Goal: Task Accomplishment & Management: Use online tool/utility

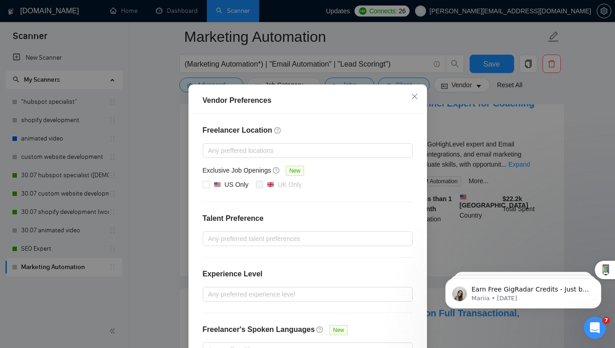
scroll to position [20, 0]
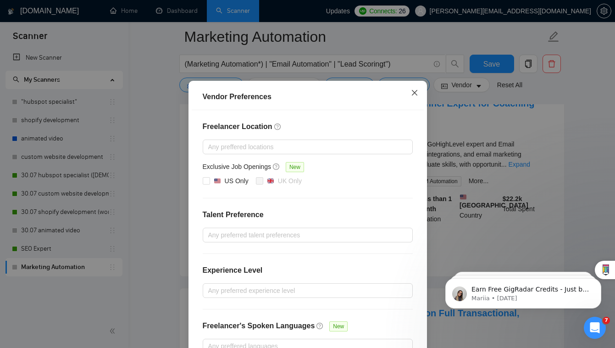
click at [415, 90] on icon "close" at bounding box center [414, 92] width 7 height 7
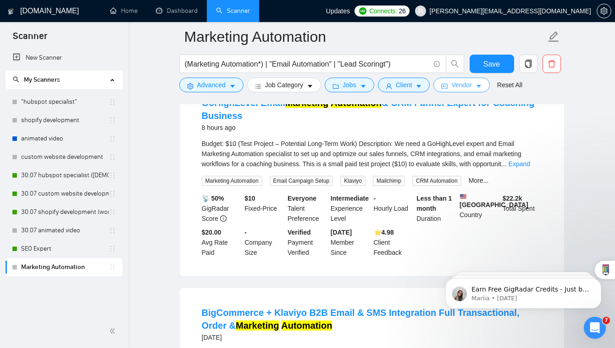
scroll to position [0, 0]
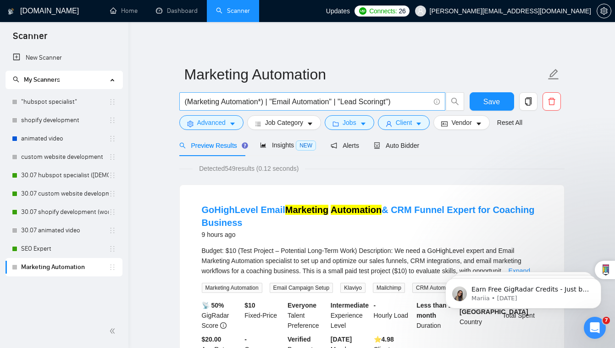
click at [387, 102] on input "(Marketing Automation*) | "Email Automation" | "Lead Scoringt")" at bounding box center [307, 101] width 245 height 11
type input "(Marketing Automation*) | "Email Automation" | "Lead Scoring")"
click at [407, 147] on span "Auto Bidder" at bounding box center [396, 145] width 45 height 7
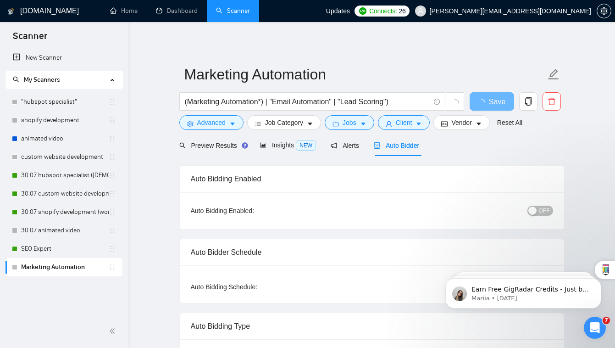
click at [528, 208] on div "OFF" at bounding box center [492, 210] width 121 height 11
click at [539, 208] on button "OFF" at bounding box center [541, 211] width 26 height 10
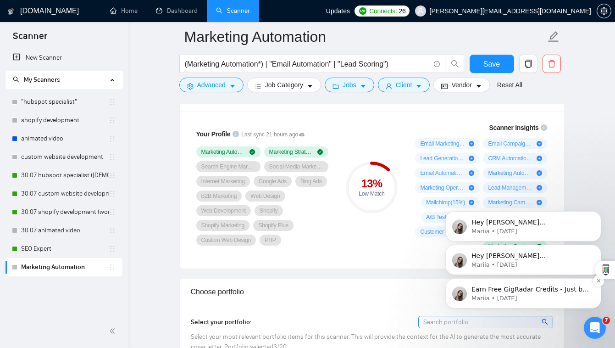
scroll to position [628, 0]
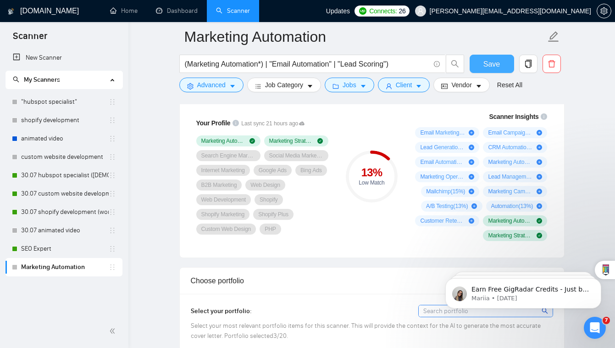
click at [476, 59] on button "Save" at bounding box center [492, 64] width 45 height 18
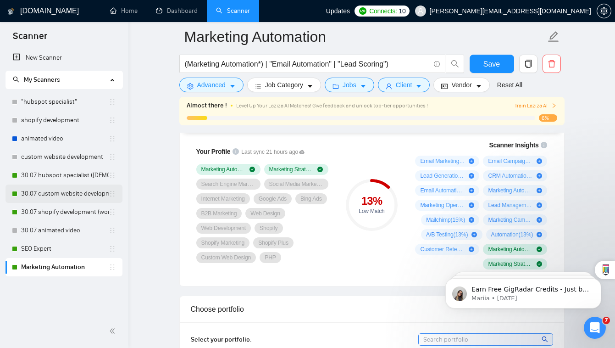
click at [79, 196] on link "30.07 custom website development" at bounding box center [65, 193] width 88 height 18
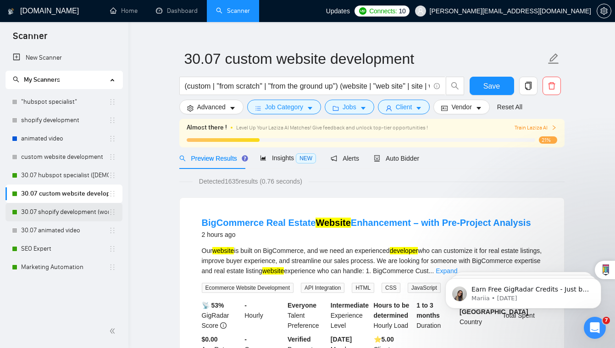
click at [84, 212] on link "30.07 shopify development (worldwide)" at bounding box center [65, 212] width 88 height 18
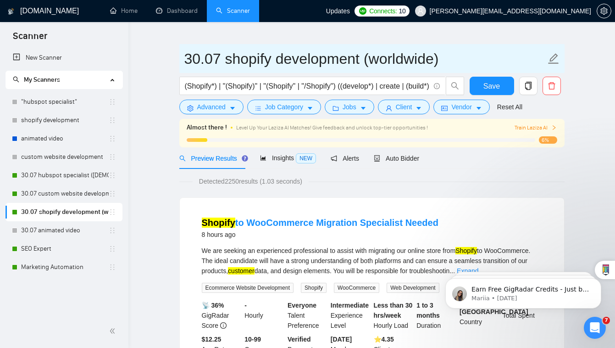
click at [251, 63] on input "30.07 shopify development (worldwide)" at bounding box center [365, 58] width 362 height 23
click at [277, 62] on input "30.07 shopify development (worldwide)" at bounding box center [365, 58] width 362 height 23
type input "30.07 shopify/ecommerce development (worldwide)"
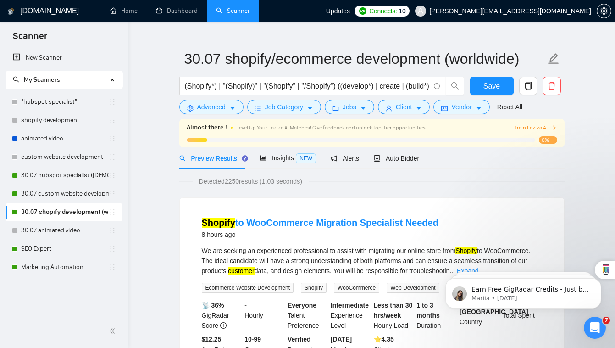
click at [178, 89] on div "(Shopify*) | "(Shopify)" | "(Shopify" | "/Shopify") ((develop*) | create | (bui…" at bounding box center [322, 88] width 289 height 23
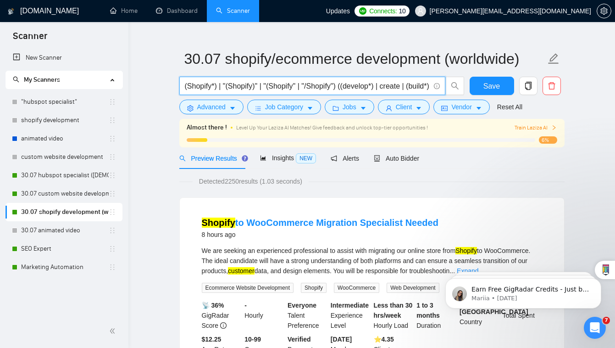
click at [185, 88] on input "(Shopify*) | "(Shopify)" | "(Shopify" | "/Shopify") ((develop*) | create | (bui…" at bounding box center [307, 85] width 245 height 11
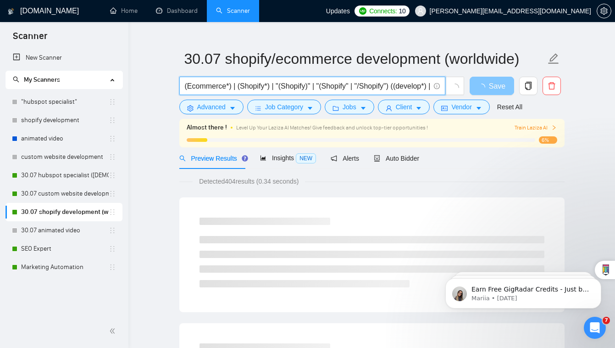
type input "(Ecommerce*) | (Shopify*) | "(Shopify)" | "(Shopify" | "/Shopify") ((develop*) …"
click at [489, 86] on span "loading" at bounding box center [483, 87] width 11 height 7
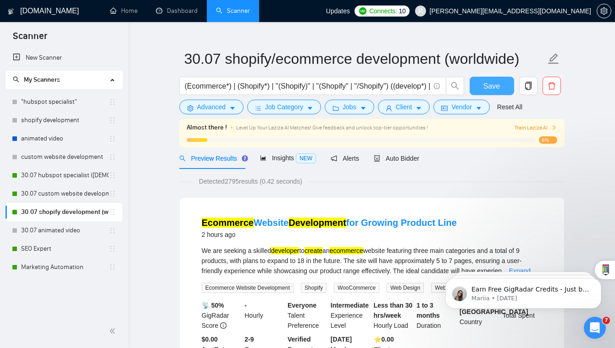
click at [489, 86] on span "Save" at bounding box center [492, 85] width 17 height 11
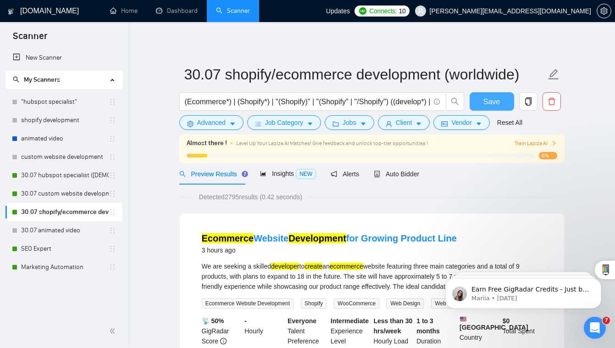
click at [490, 112] on div "Save" at bounding box center [492, 103] width 48 height 23
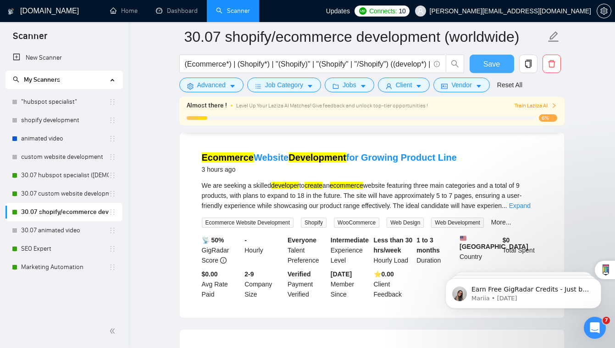
scroll to position [38, 0]
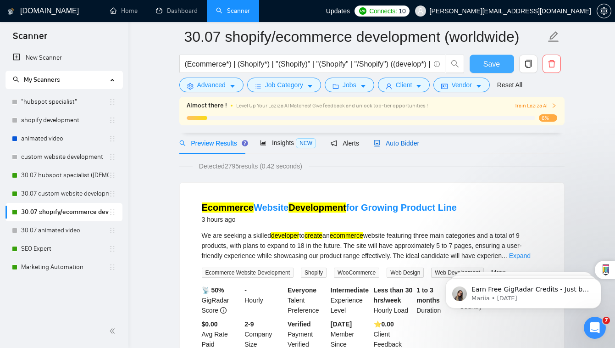
click at [411, 143] on span "Auto Bidder" at bounding box center [396, 142] width 45 height 7
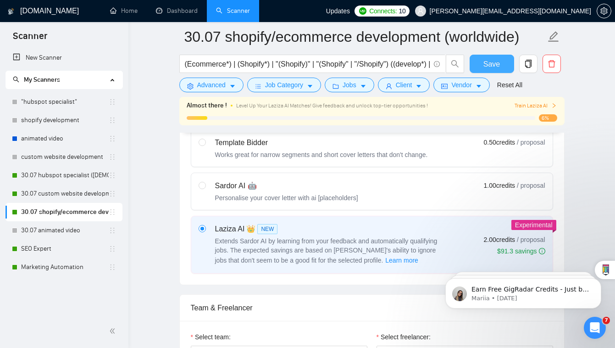
scroll to position [465, 0]
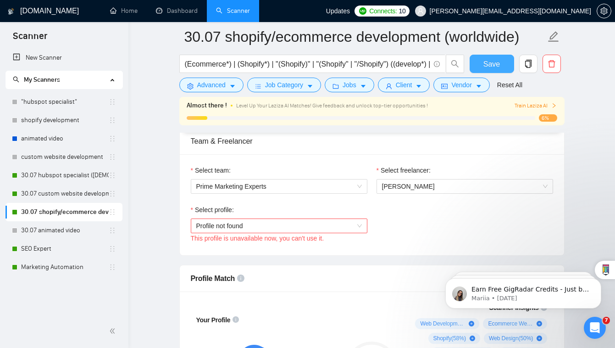
click at [334, 205] on div "Select profile:" at bounding box center [279, 212] width 177 height 14
click at [334, 219] on span "Profile not found" at bounding box center [279, 226] width 166 height 14
click at [306, 233] on div "This profile is unavailable now, you can't use it." at bounding box center [279, 238] width 177 height 10
click at [304, 219] on span "Profile not found" at bounding box center [279, 226] width 166 height 14
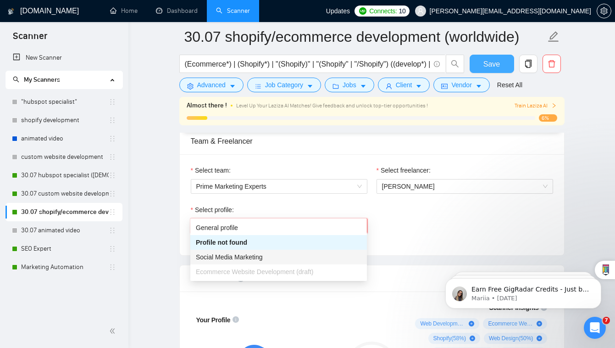
click at [305, 260] on div "Social Media Marketing" at bounding box center [279, 257] width 166 height 10
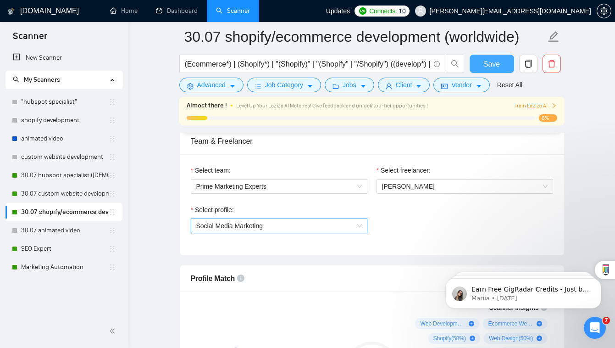
click at [298, 234] on div "Select team: Prime Marketing Experts Select freelancer: Michael Krieger Select …" at bounding box center [372, 204] width 384 height 101
click at [293, 219] on span "Social Media Marketing" at bounding box center [279, 226] width 166 height 14
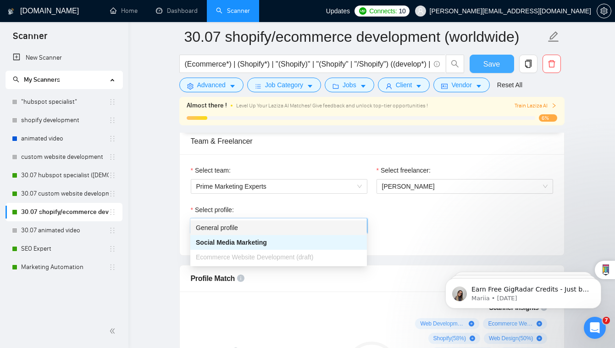
click at [290, 223] on div "General profile" at bounding box center [279, 228] width 166 height 10
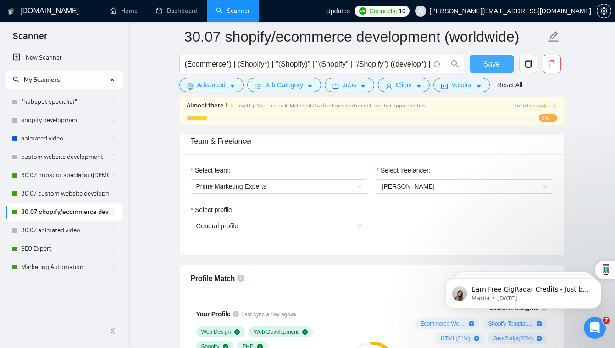
click at [486, 57] on button "Save" at bounding box center [492, 64] width 45 height 18
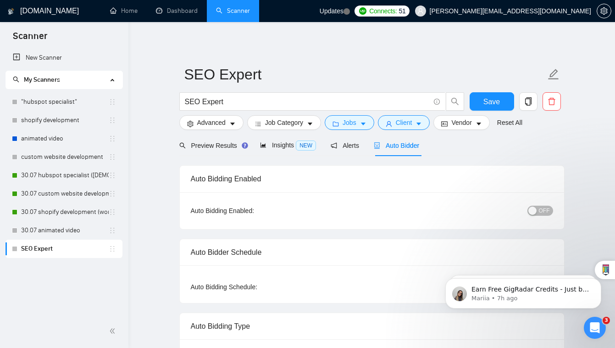
click at [540, 211] on span "OFF" at bounding box center [544, 211] width 11 height 10
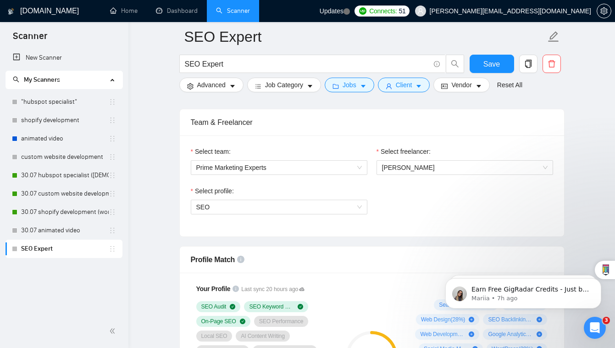
scroll to position [476, 0]
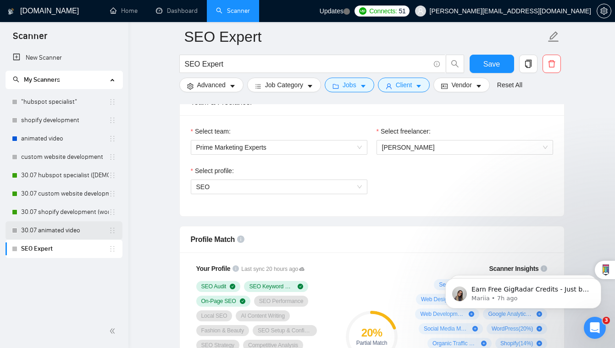
click at [84, 232] on link "30.07 animated video" at bounding box center [65, 230] width 88 height 18
click at [498, 67] on span "Save" at bounding box center [492, 63] width 17 height 11
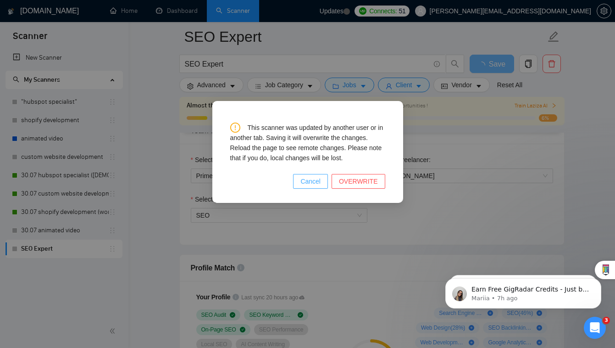
click at [318, 183] on span "Cancel" at bounding box center [311, 181] width 20 height 10
